Goal: Task Accomplishment & Management: Complete application form

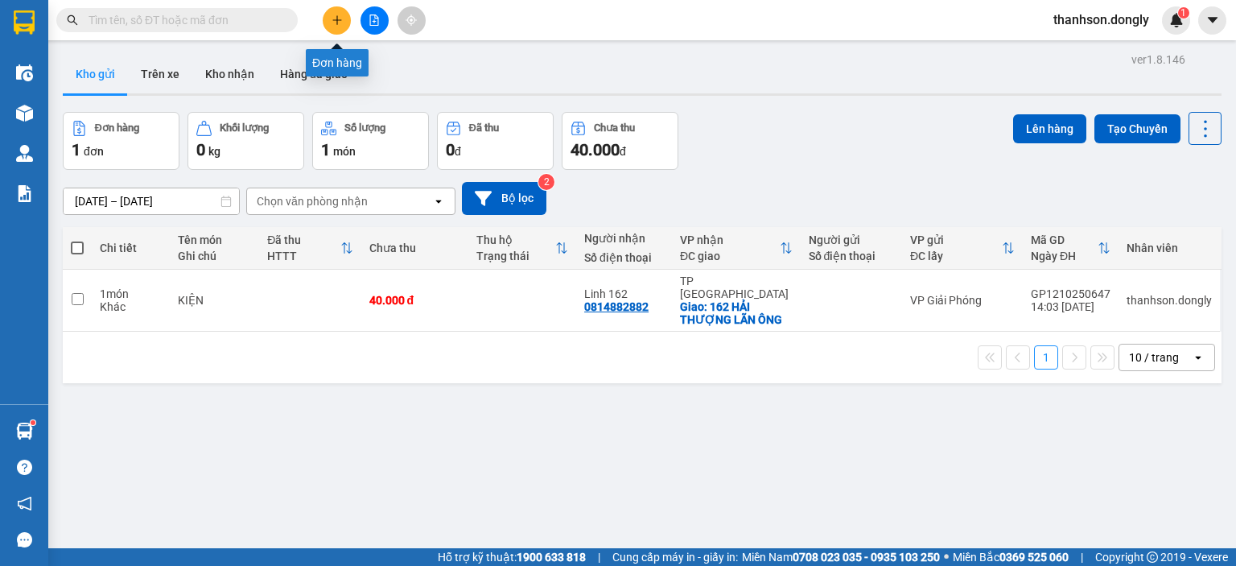
click at [336, 20] on icon "plus" at bounding box center [336, 19] width 9 height 1
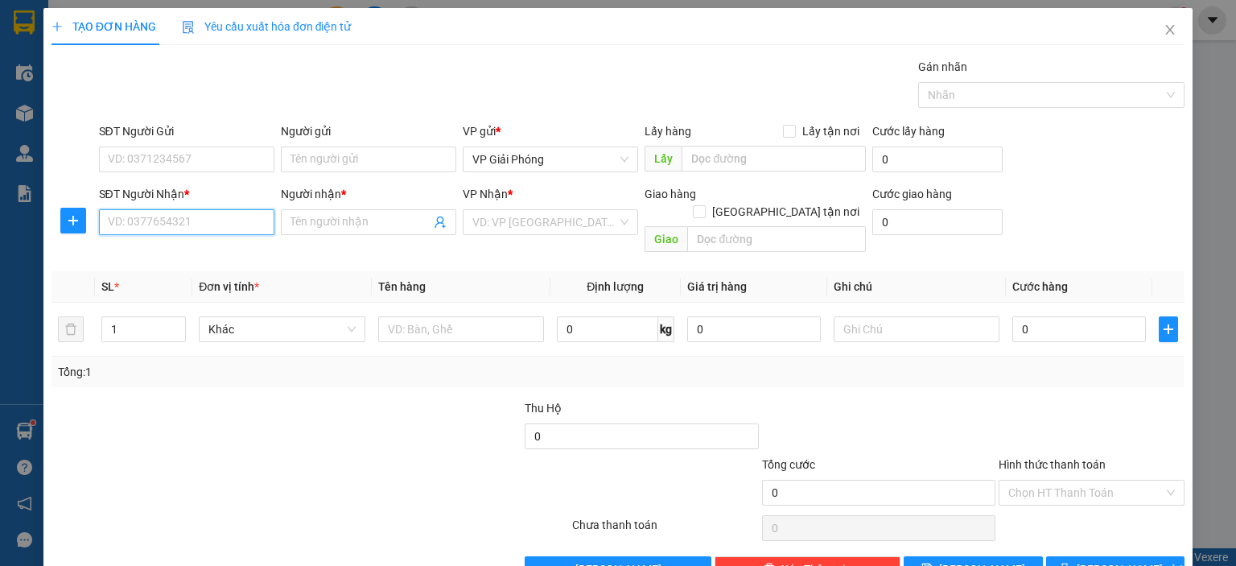
click at [208, 221] on input "SĐT Người Nhận *" at bounding box center [186, 222] width 175 height 26
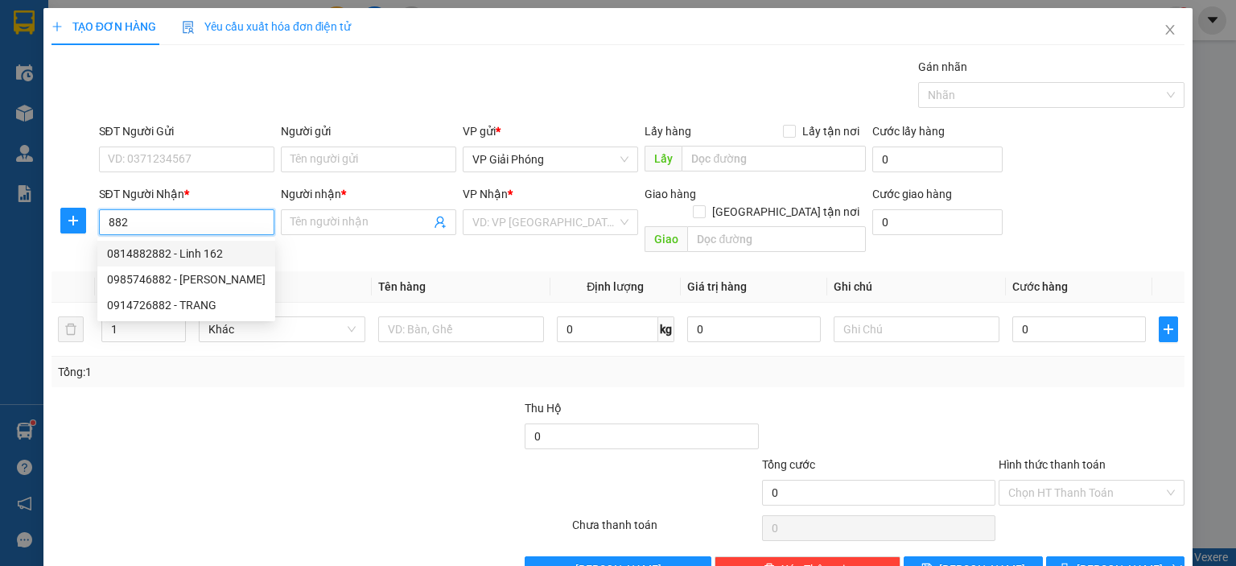
click at [183, 254] on div "0814882882 - Linh 162" at bounding box center [186, 254] width 159 height 18
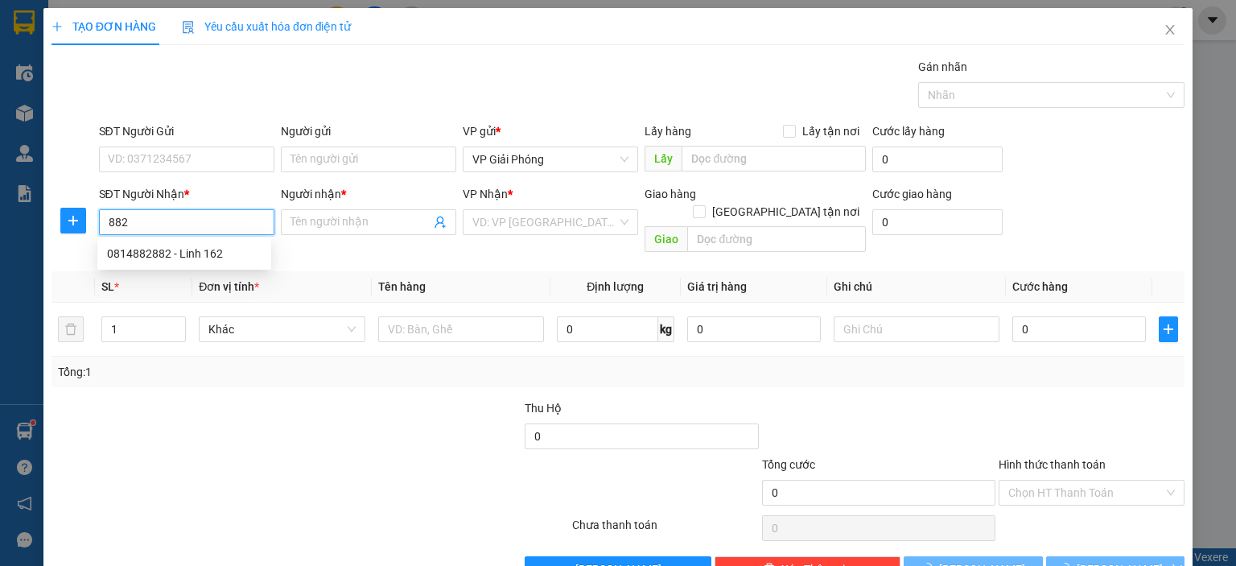
type input "0814882882"
type input "Linh 162"
checkbox input "true"
type input "162 HẢI THƯỢNG LÃN ÔNG"
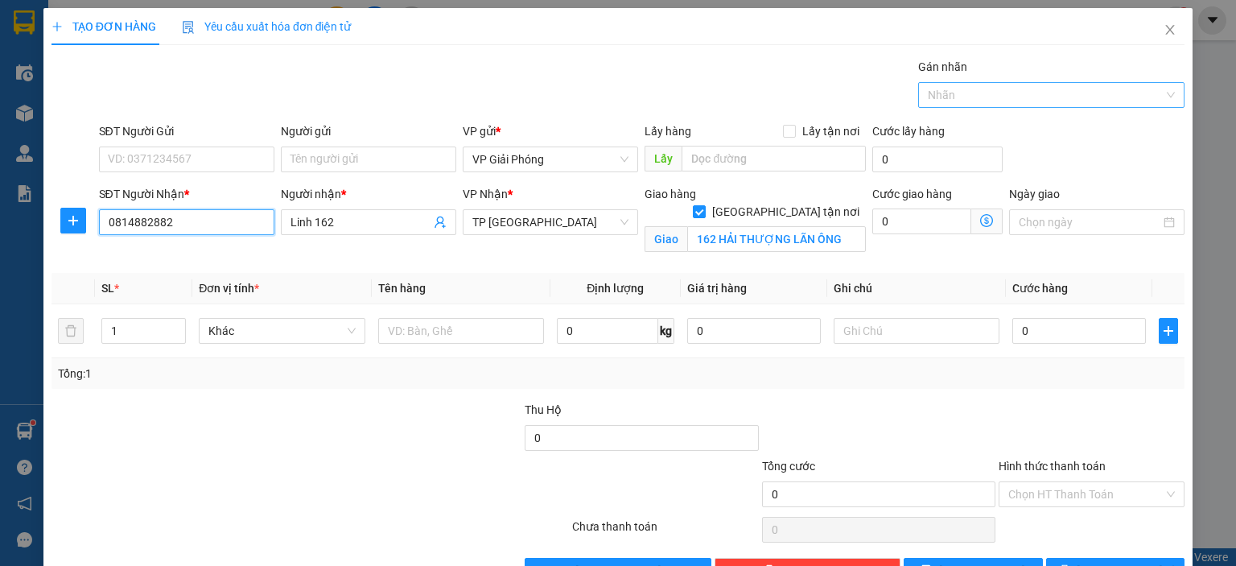
click at [1014, 101] on div at bounding box center [1043, 94] width 242 height 19
type input "0814882882"
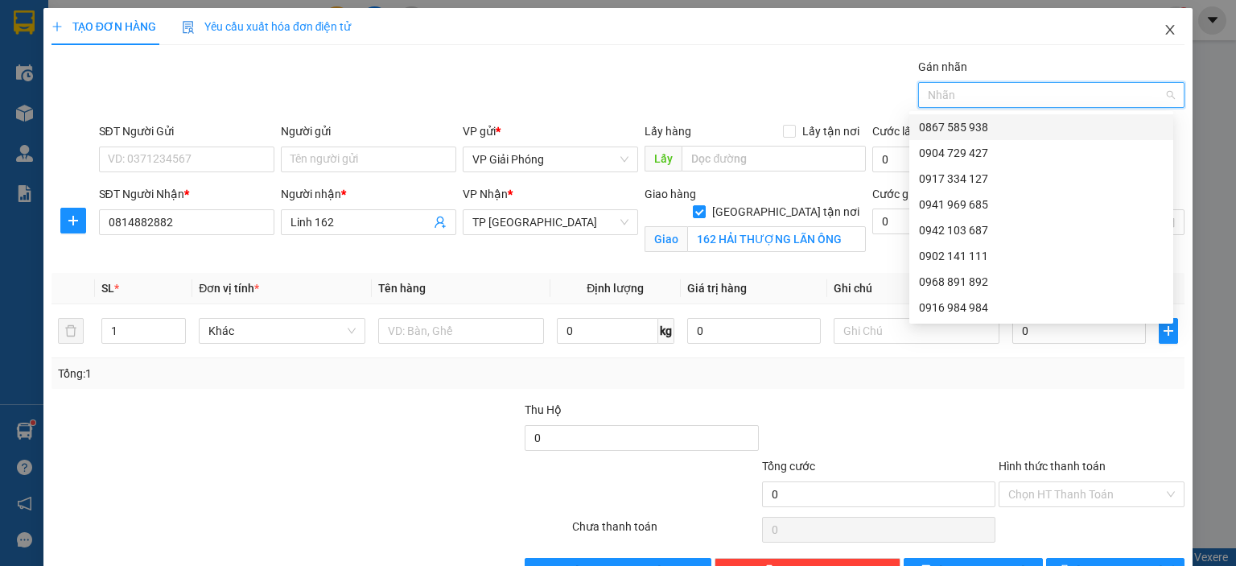
click at [1164, 35] on icon "close" at bounding box center [1170, 29] width 13 height 13
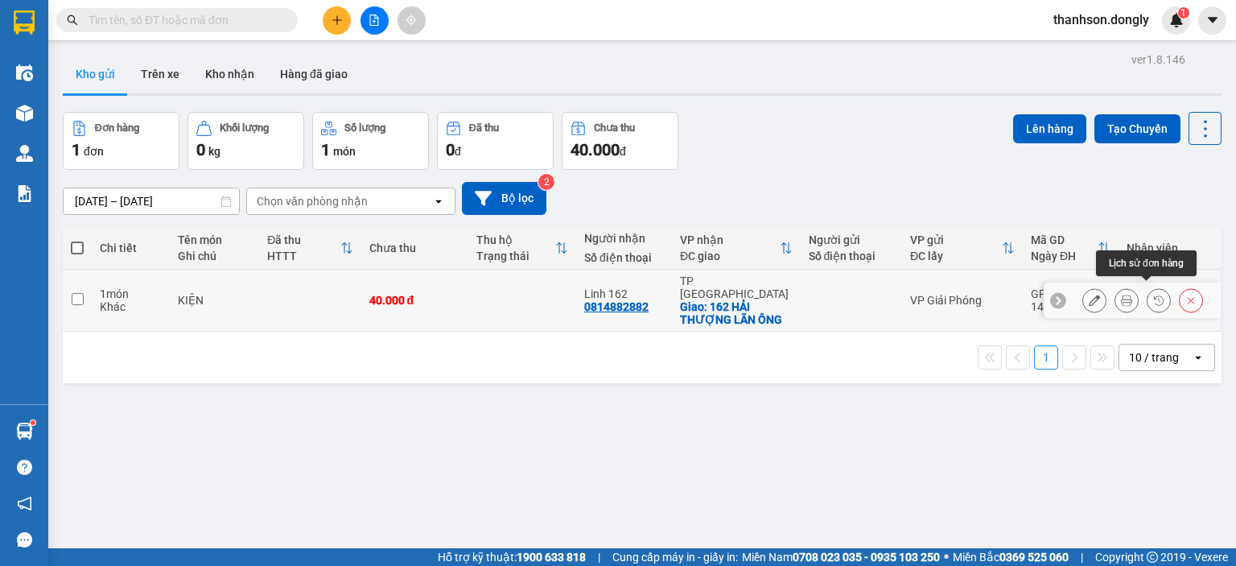
click at [1153, 298] on icon at bounding box center [1158, 300] width 11 height 11
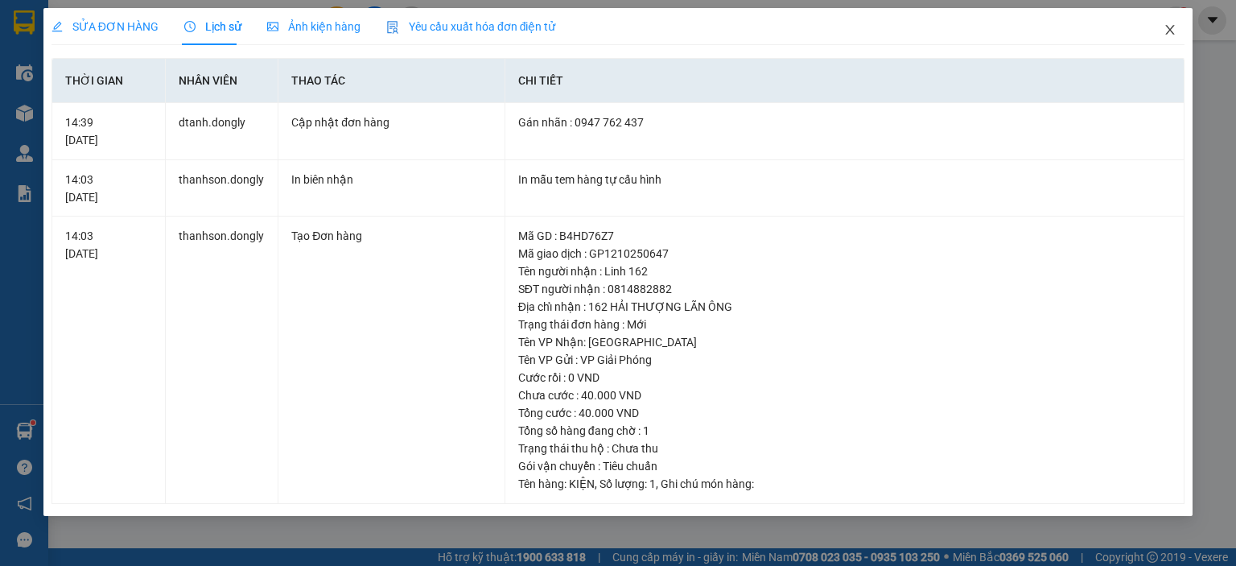
click at [1172, 31] on icon "close" at bounding box center [1170, 29] width 13 height 13
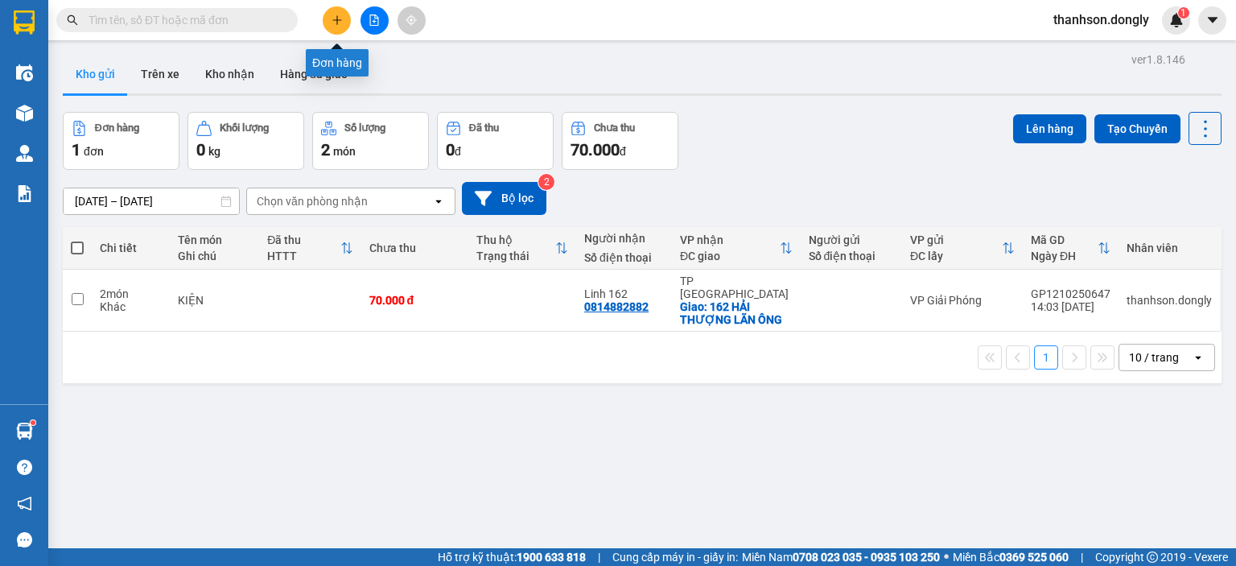
click at [332, 21] on icon "plus" at bounding box center [337, 19] width 11 height 11
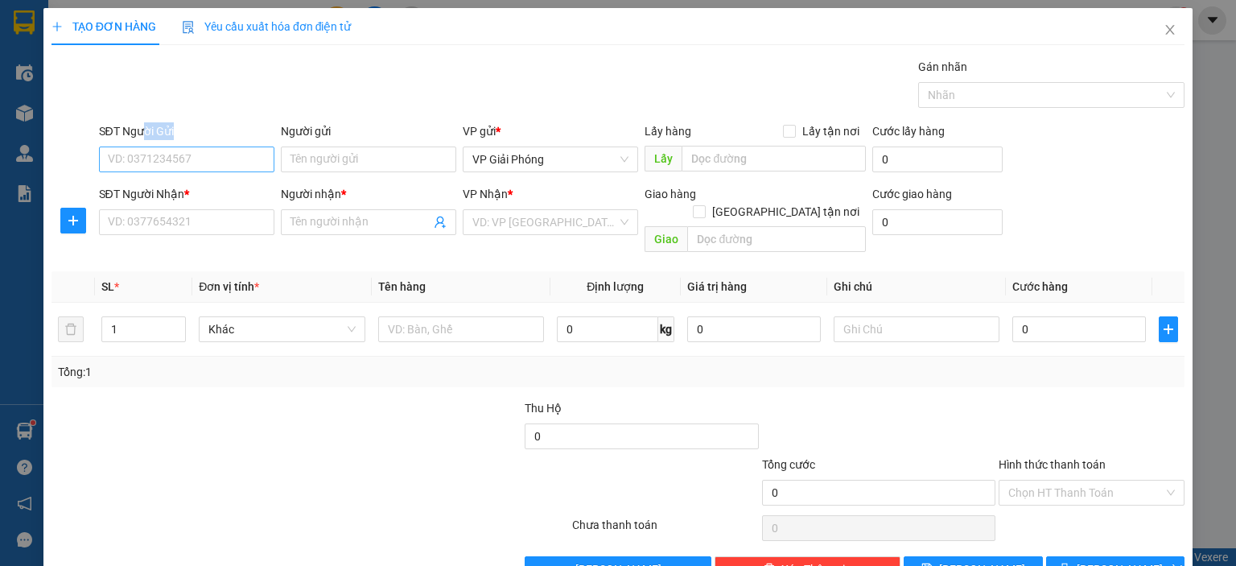
drag, startPoint x: 145, startPoint y: 144, endPoint x: 144, endPoint y: 160, distance: 16.1
click at [144, 160] on div "SĐT Người Gửi VD: 0371234567" at bounding box center [186, 150] width 175 height 56
click at [144, 160] on input "SĐT Người Gửi" at bounding box center [186, 159] width 175 height 26
click at [142, 214] on div "0977808067 - [PERSON_NAME]" at bounding box center [186, 217] width 159 height 18
type input "0977808067"
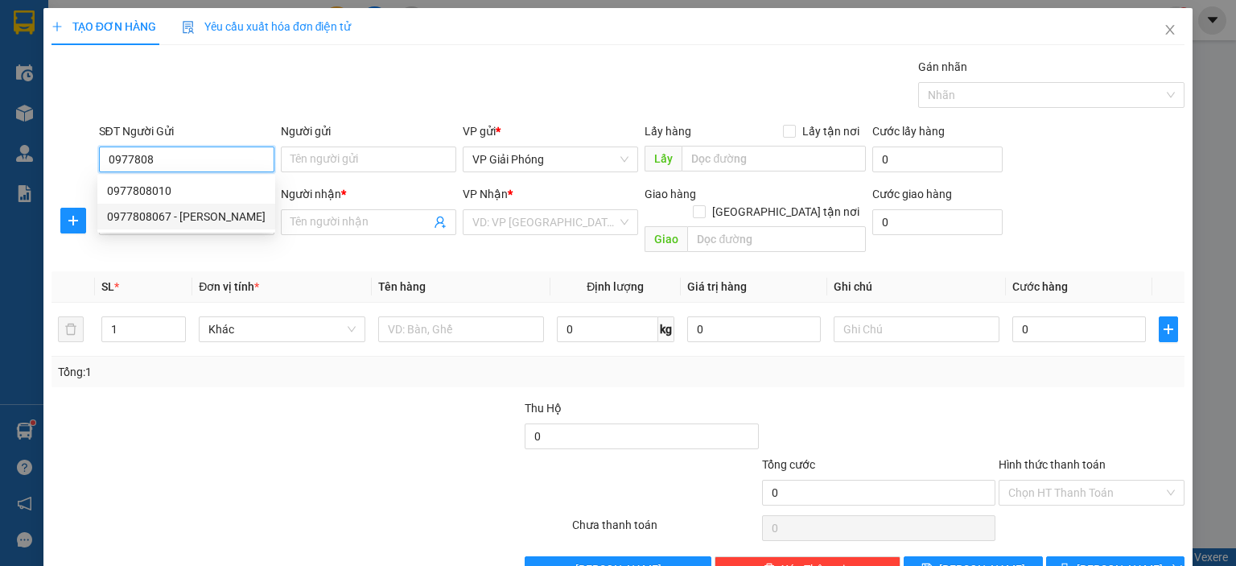
type input "HUYỀN"
type input "0977808067"
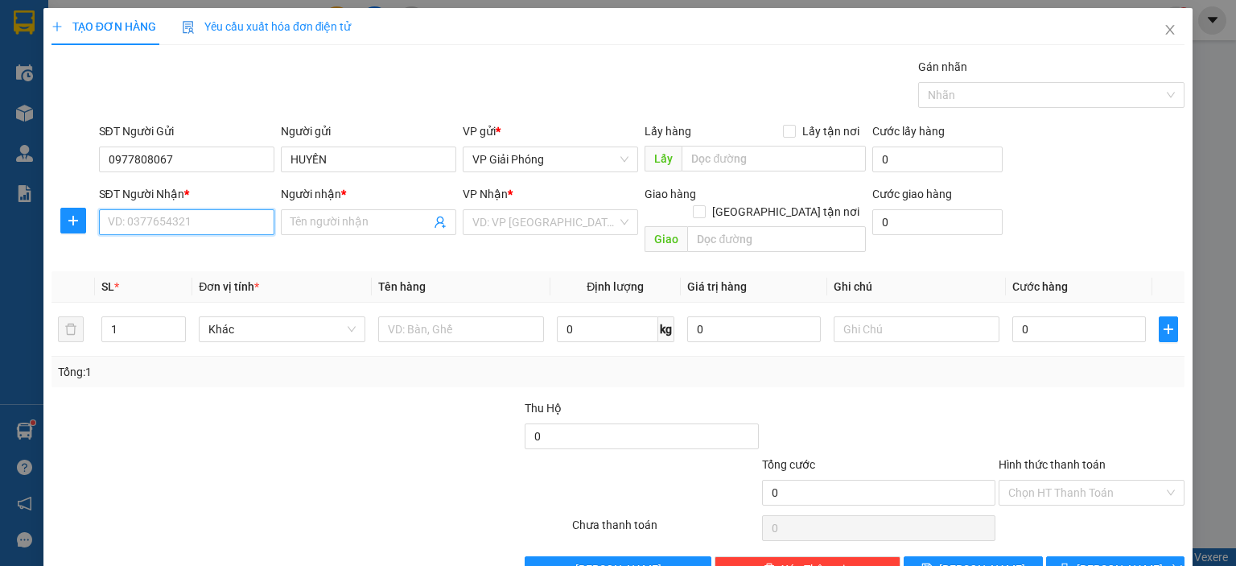
click at [174, 214] on input "SĐT Người Nhận *" at bounding box center [186, 222] width 175 height 26
click at [149, 254] on div "0972829878 - toan" at bounding box center [184, 254] width 155 height 18
type input "0972829878"
type input "toan"
click at [618, 225] on span "VP Giải Phóng" at bounding box center [550, 222] width 156 height 24
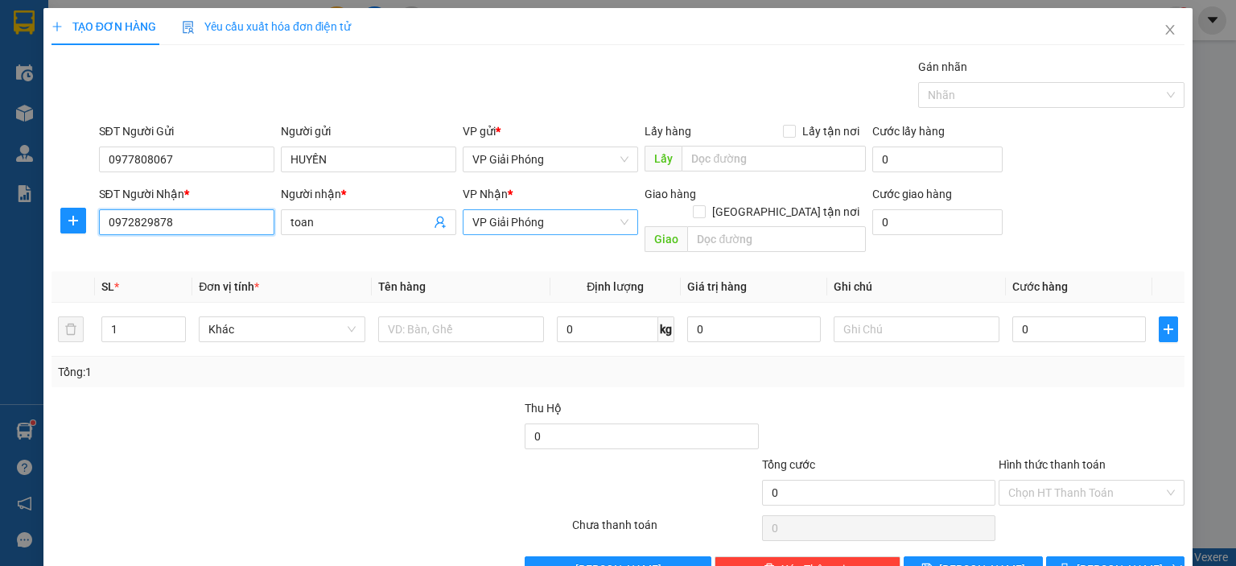
type input "0972829878"
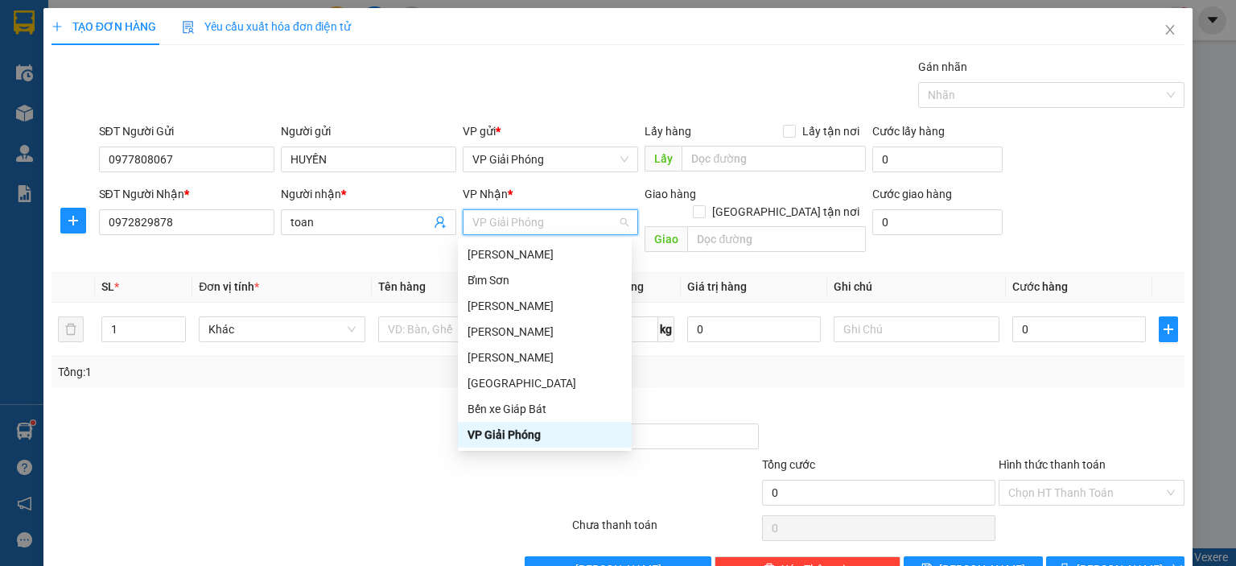
scroll to position [199, 0]
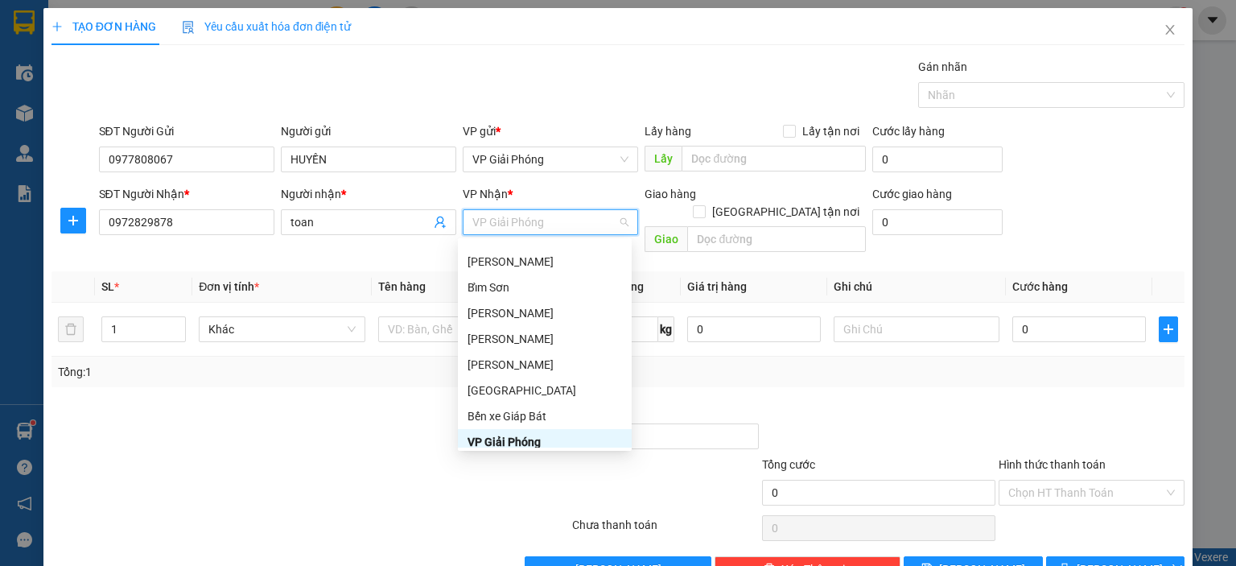
click at [558, 436] on div "VP Giải Phóng" at bounding box center [545, 442] width 155 height 18
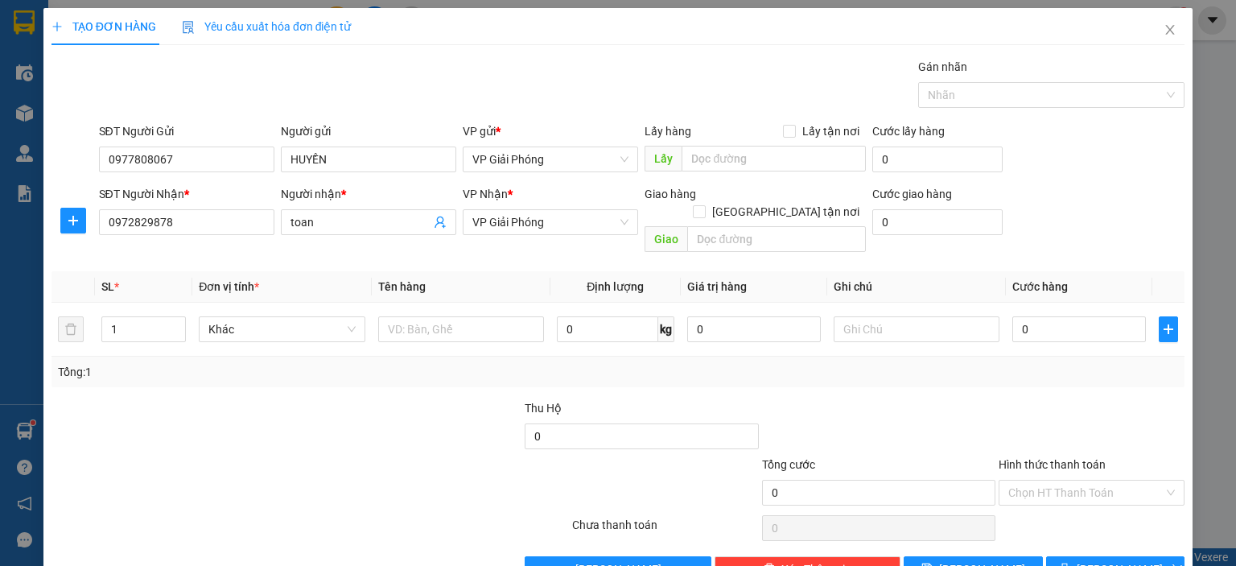
click at [558, 456] on div at bounding box center [476, 484] width 189 height 56
click at [617, 228] on span "VP Giải Phóng" at bounding box center [550, 222] width 156 height 24
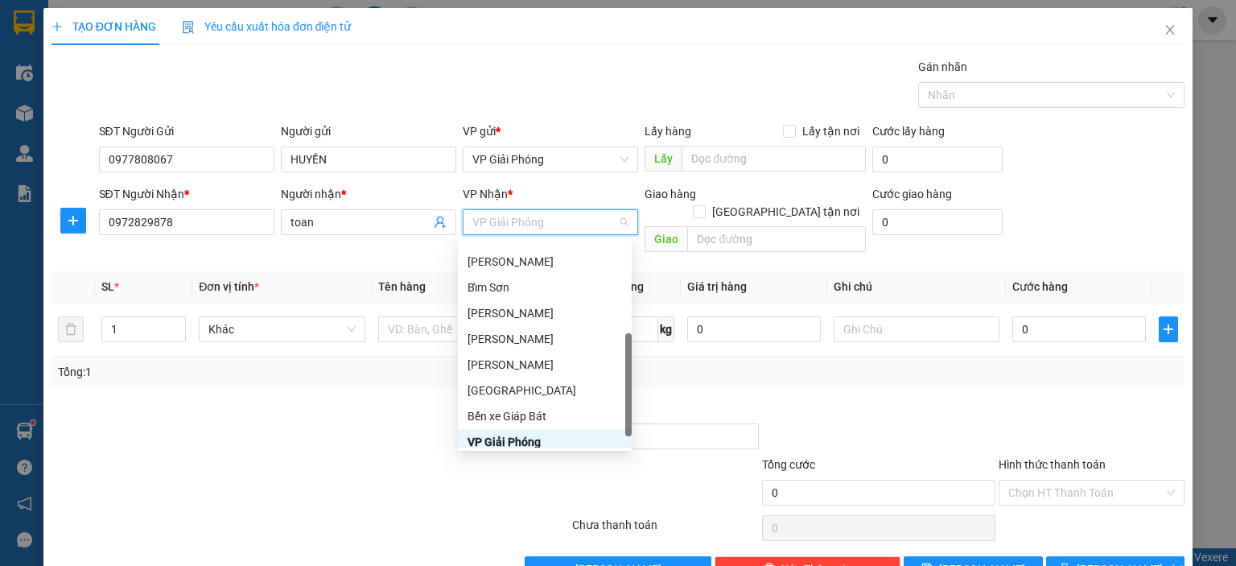
scroll to position [206, 0]
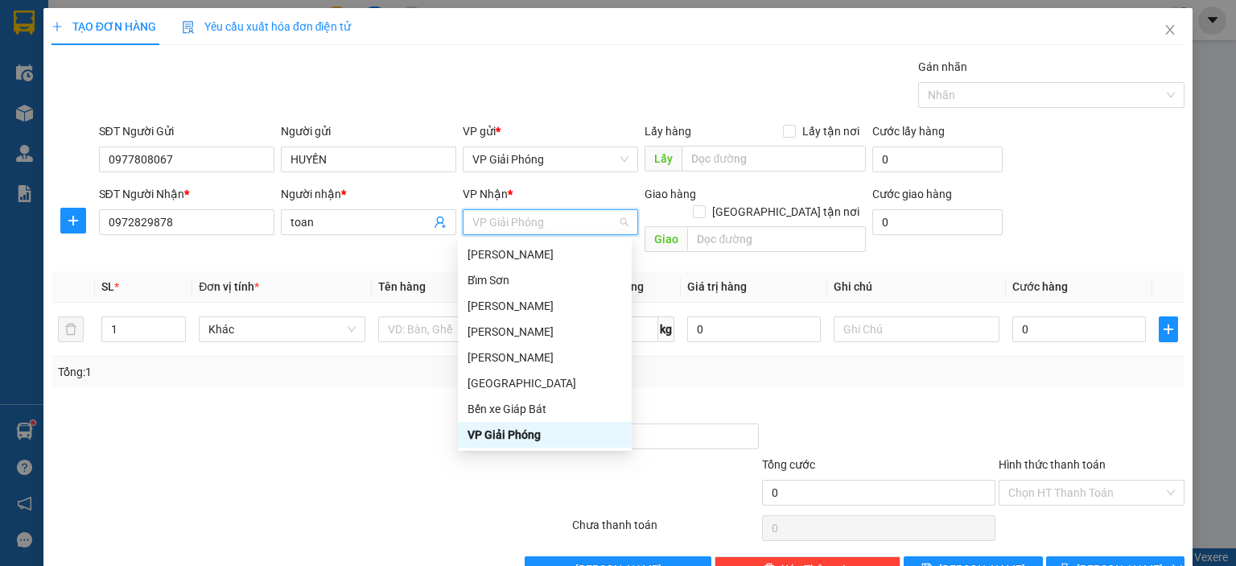
click at [617, 228] on span "VP Giải Phóng" at bounding box center [550, 222] width 156 height 24
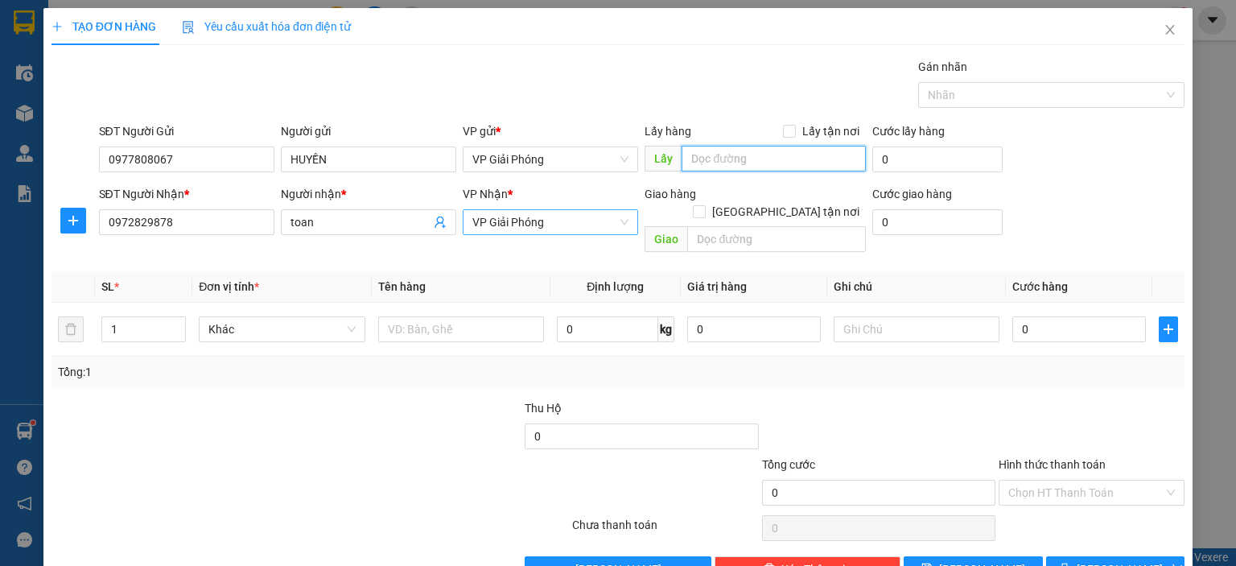
click at [616, 221] on span "VP Giải Phóng" at bounding box center [550, 222] width 156 height 24
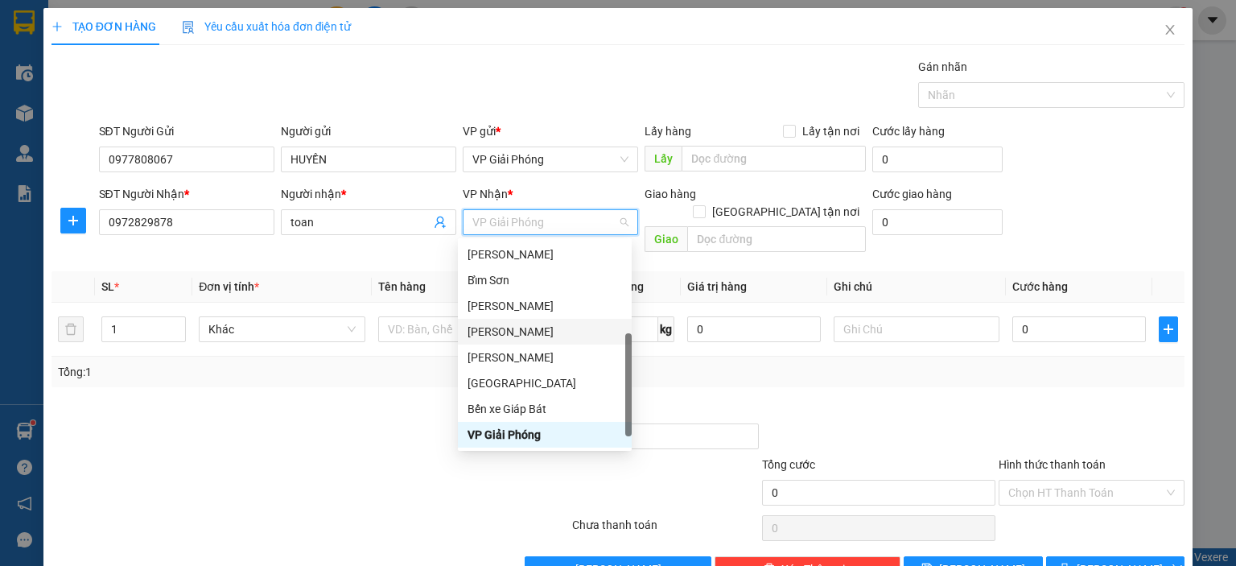
scroll to position [232, 0]
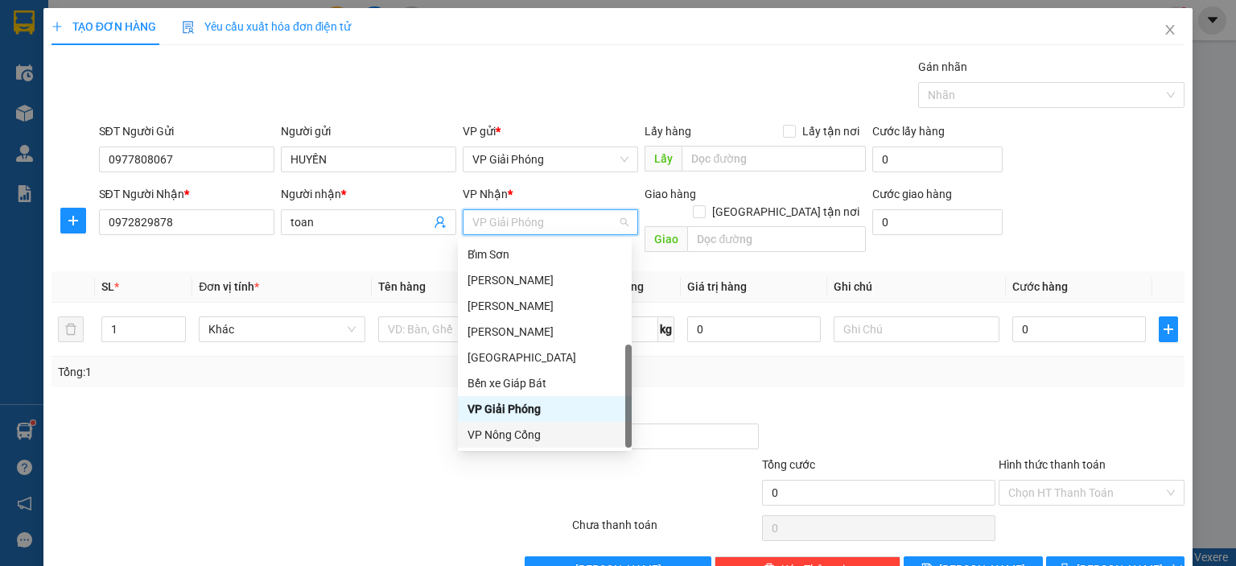
click at [544, 439] on div "VP Nông Cống" at bounding box center [545, 435] width 155 height 18
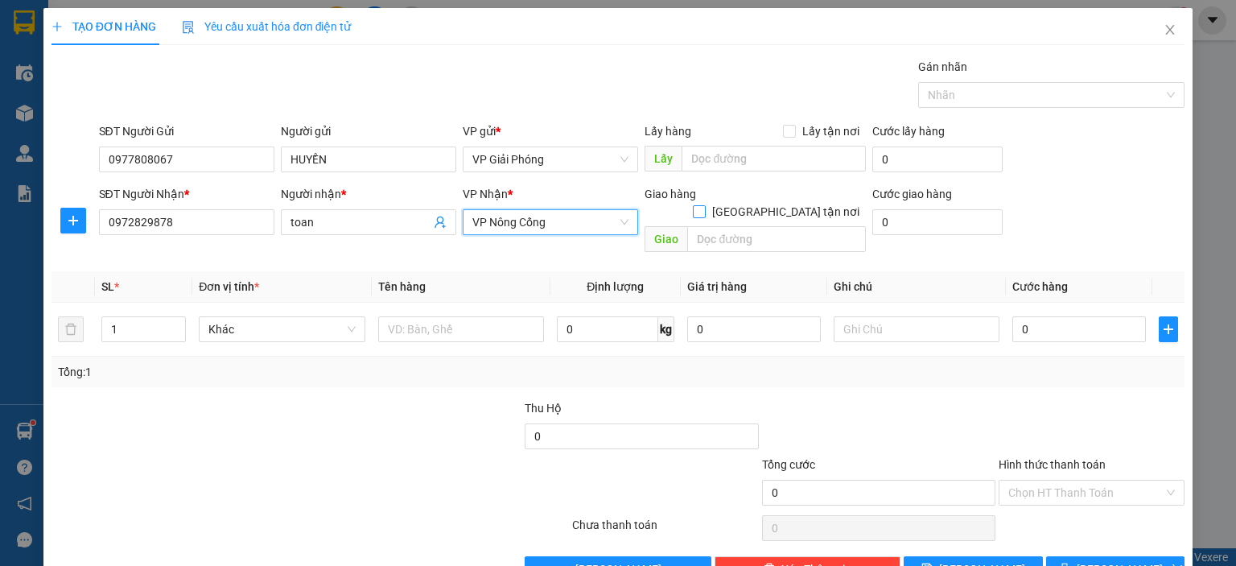
click at [779, 203] on label "[GEOGRAPHIC_DATA] tận nơi" at bounding box center [779, 212] width 173 height 18
click at [704, 205] on input "[GEOGRAPHIC_DATA] tận nơi" at bounding box center [698, 210] width 11 height 11
checkbox input "true"
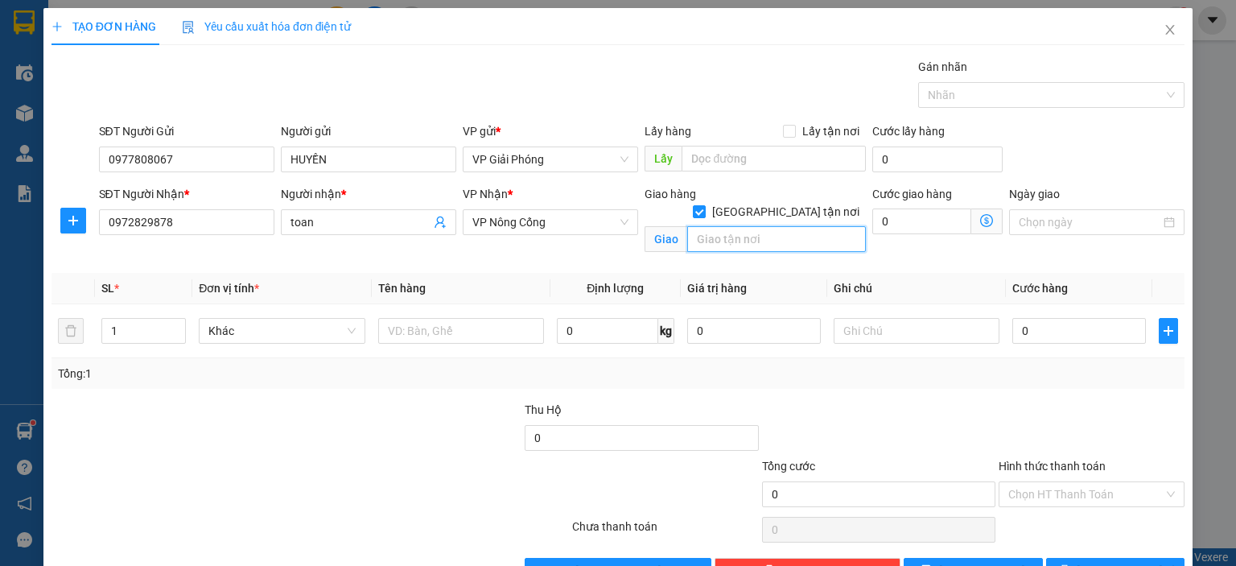
click at [809, 226] on input "text" at bounding box center [776, 239] width 179 height 26
type input "VẠN HÒA"
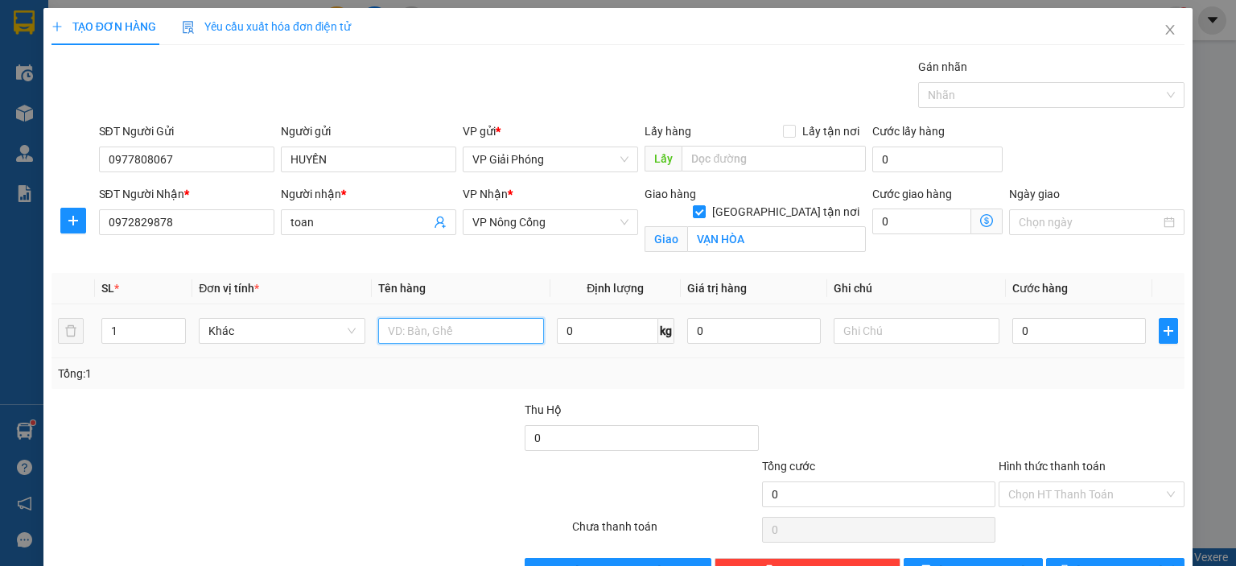
click at [450, 328] on input "text" at bounding box center [461, 331] width 166 height 26
type input "2"
click at [175, 324] on icon "up" at bounding box center [178, 327] width 6 height 6
click at [472, 321] on input "text" at bounding box center [461, 331] width 166 height 26
type input "KIỆN"
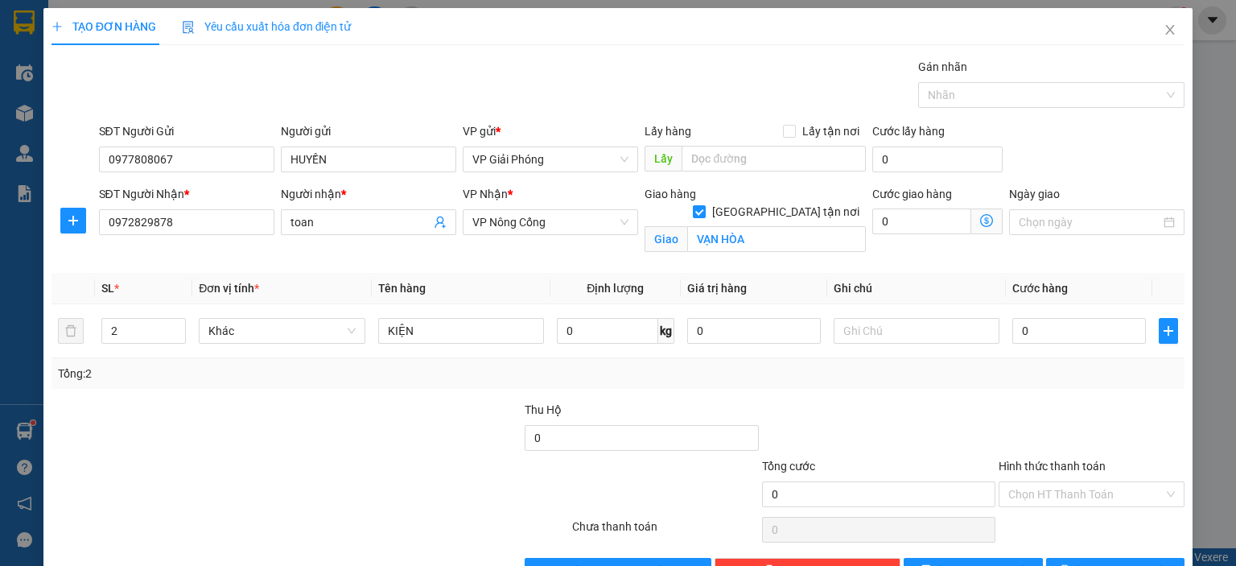
click at [872, 403] on div at bounding box center [879, 429] width 237 height 56
click at [1072, 337] on input "0" at bounding box center [1080, 331] width 134 height 26
type input "8"
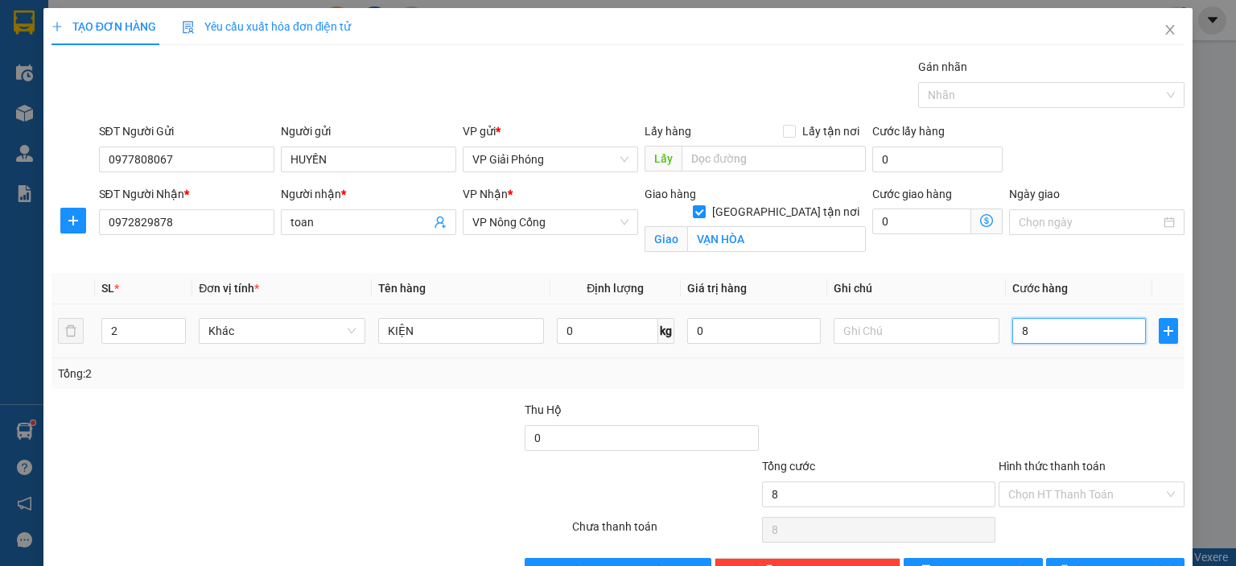
type input "80"
type input "80.000"
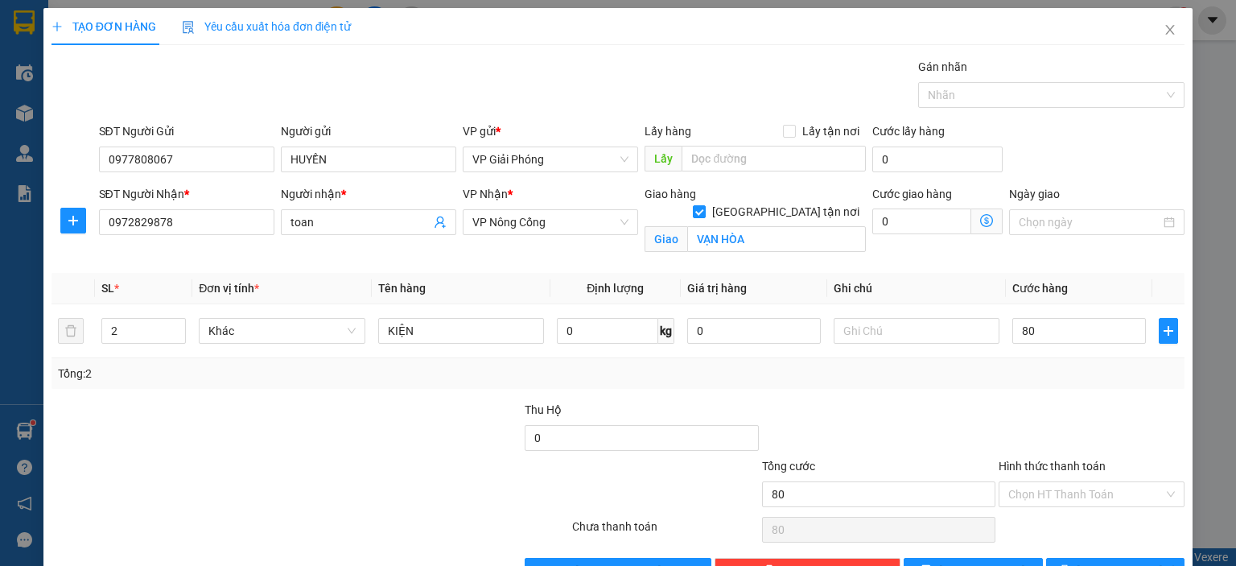
type input "80.000"
click at [1094, 424] on div at bounding box center [1091, 429] width 189 height 56
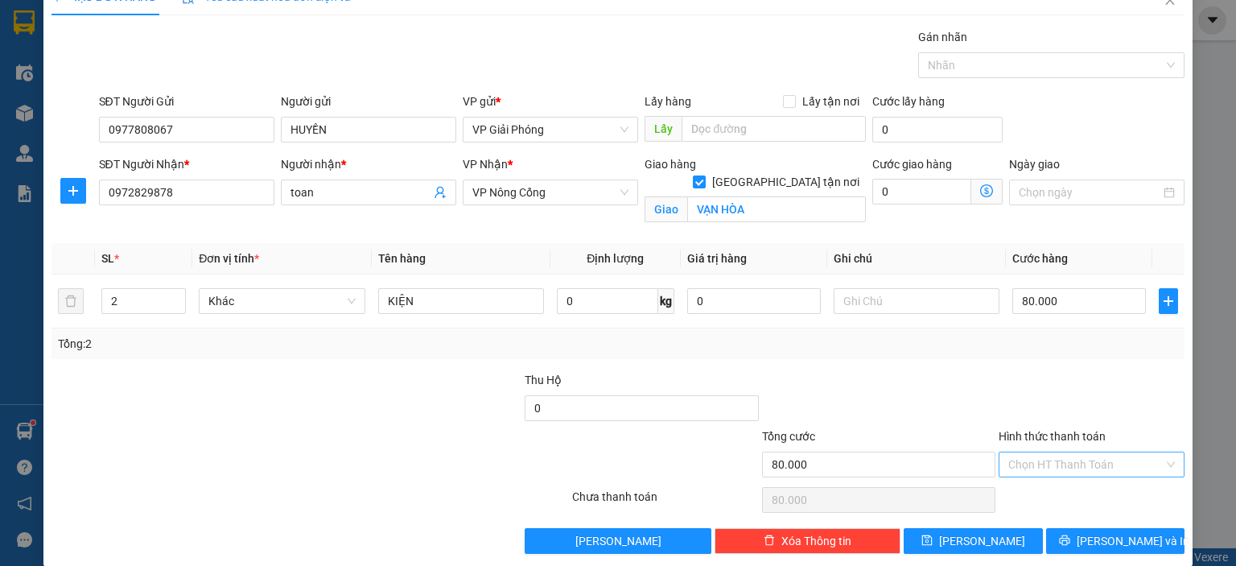
scroll to position [47, 0]
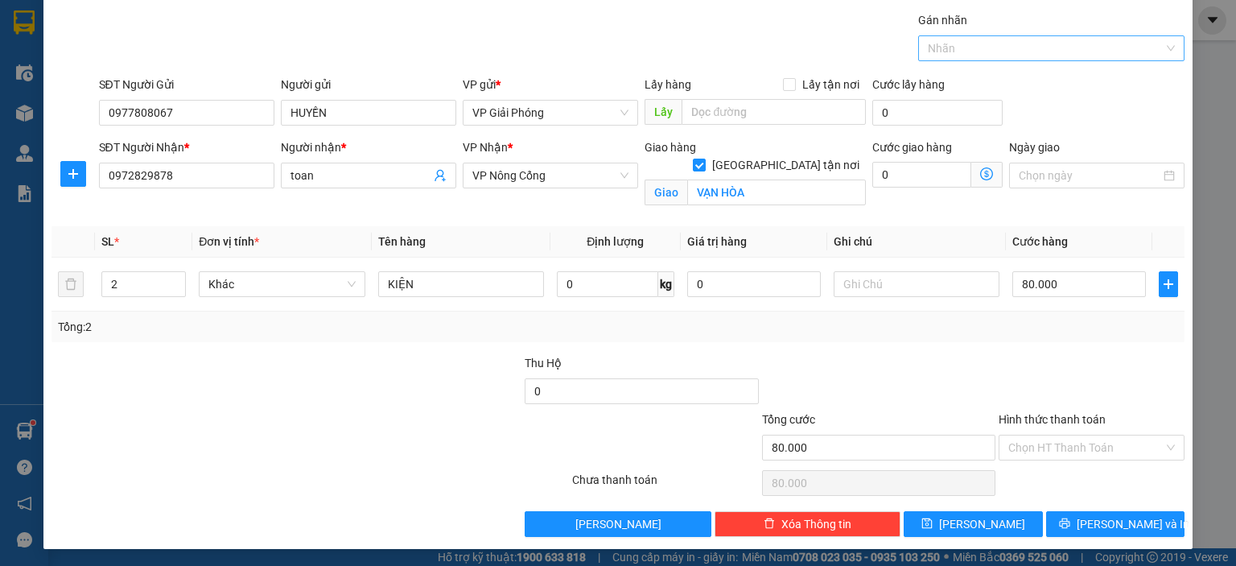
click at [1162, 45] on div "Nhãn" at bounding box center [1051, 48] width 266 height 26
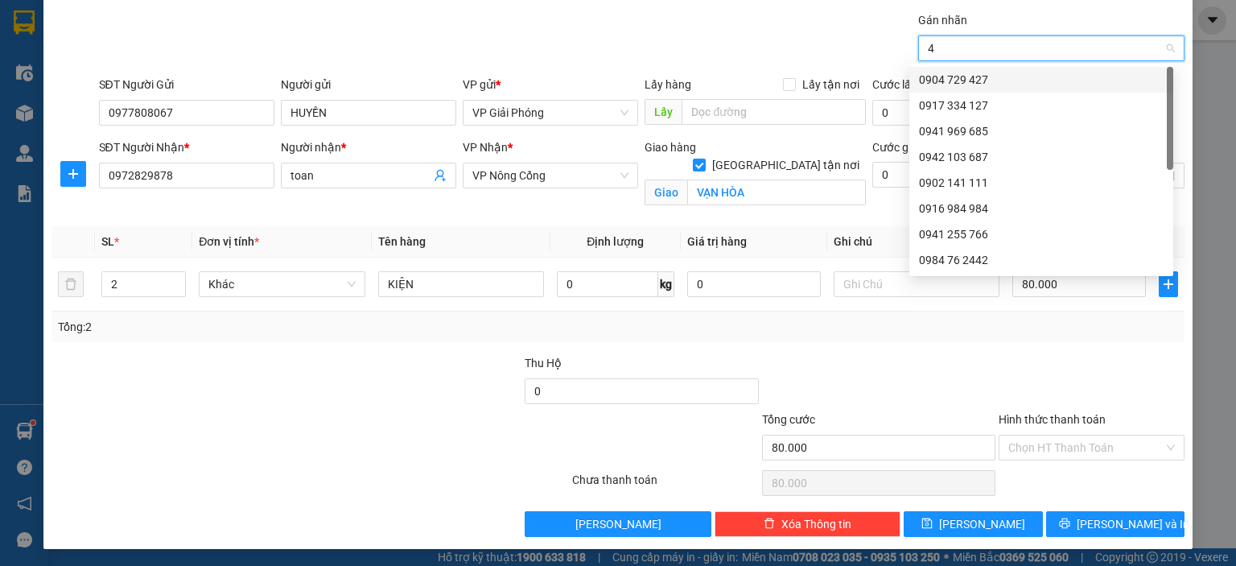
type input "43"
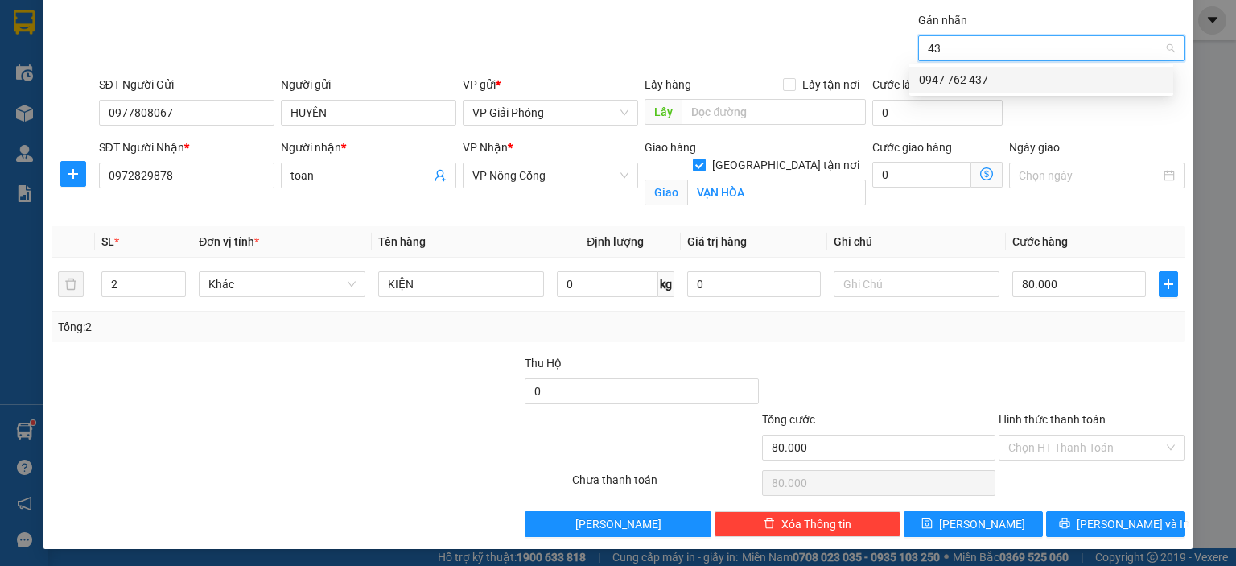
click at [1018, 79] on div "0947 762 437" at bounding box center [1041, 80] width 245 height 18
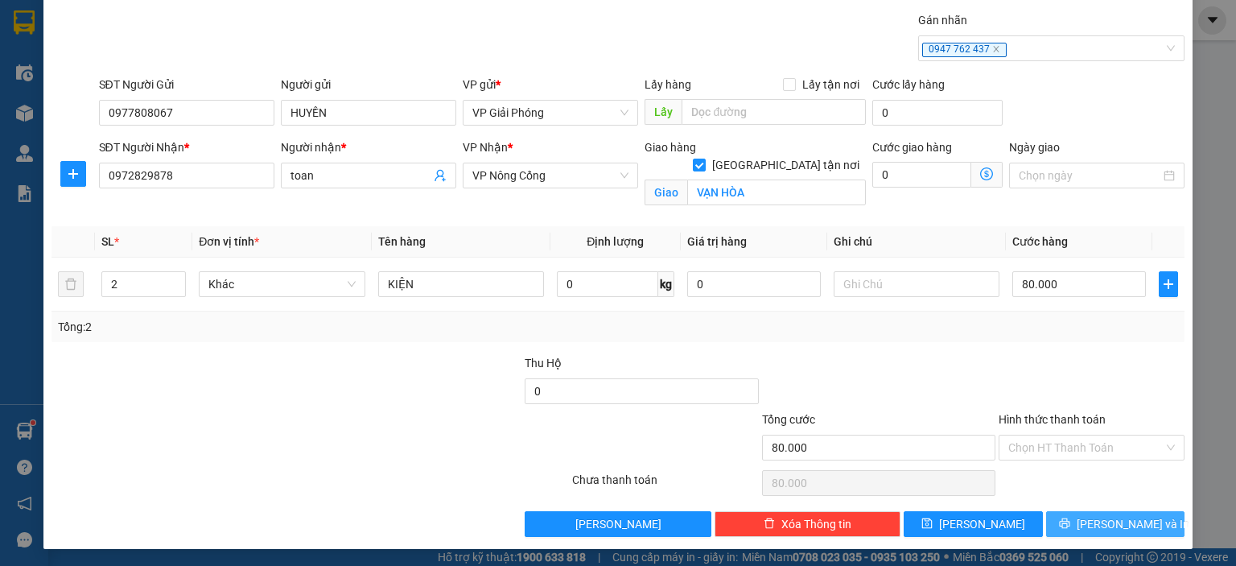
click at [1107, 522] on span "[PERSON_NAME] và In" at bounding box center [1133, 524] width 113 height 18
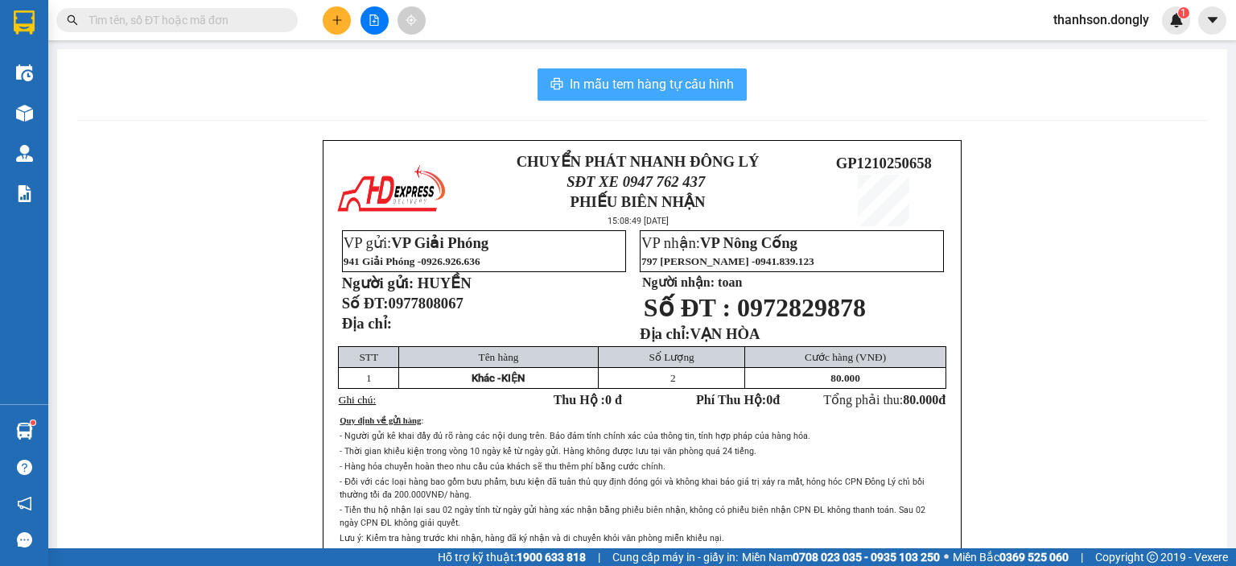
click at [703, 78] on span "In mẫu tem hàng tự cấu hình" at bounding box center [652, 84] width 164 height 20
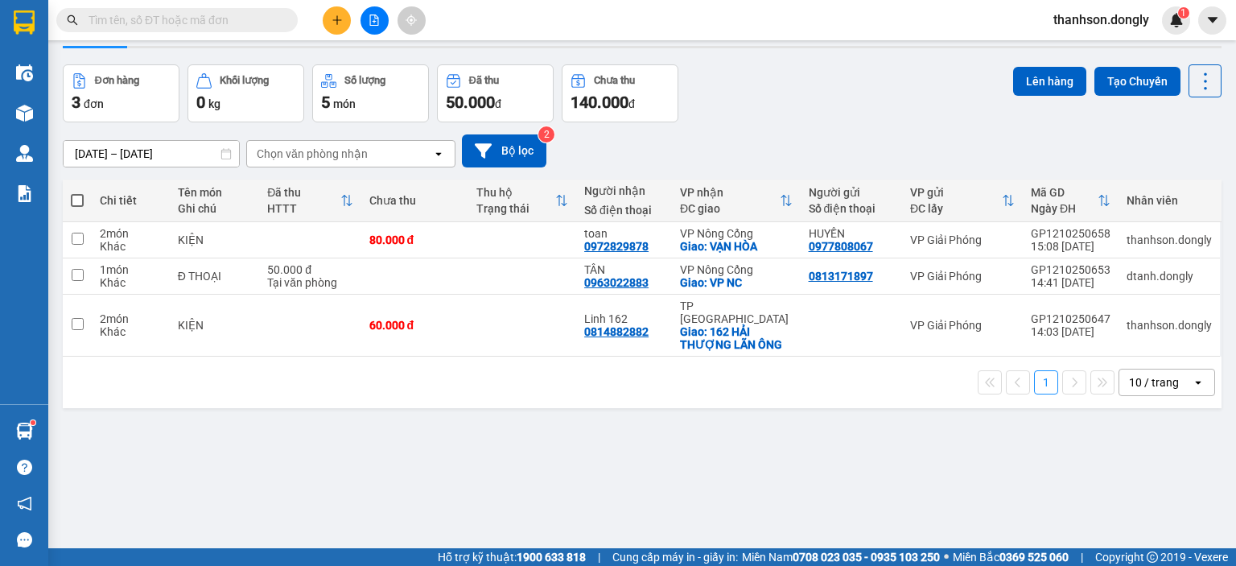
scroll to position [74, 0]
